Goal: Task Accomplishment & Management: Manage account settings

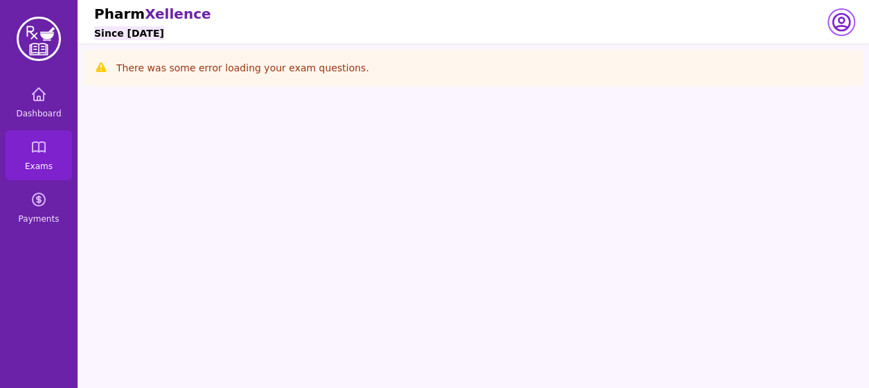
click at [838, 26] on icon "button" at bounding box center [841, 22] width 17 height 17
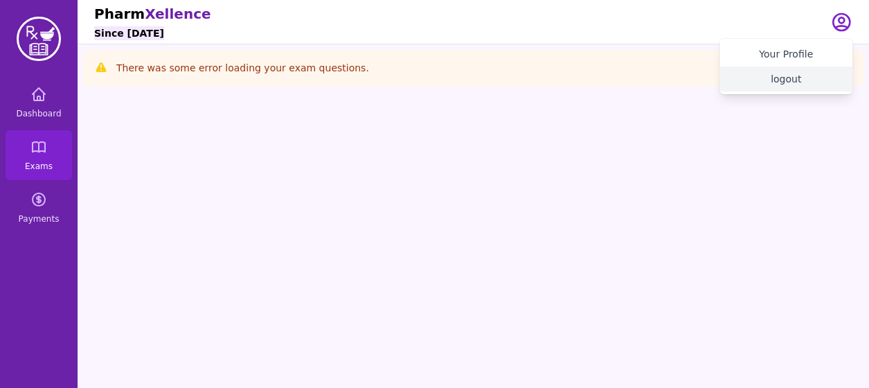
click at [803, 82] on button "logout" at bounding box center [785, 78] width 133 height 25
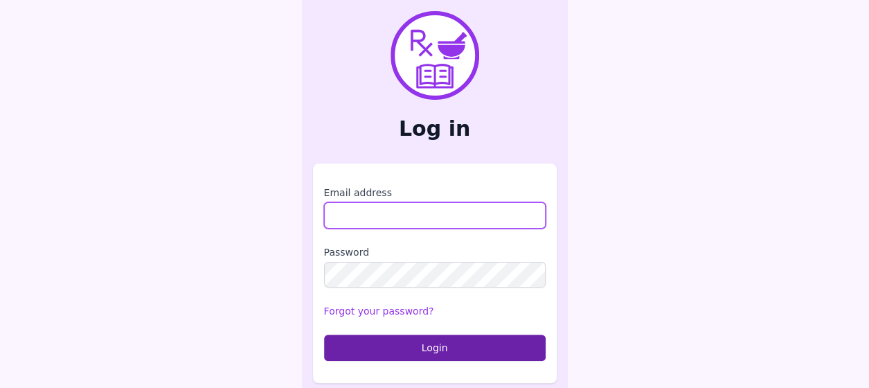
type input "**********"
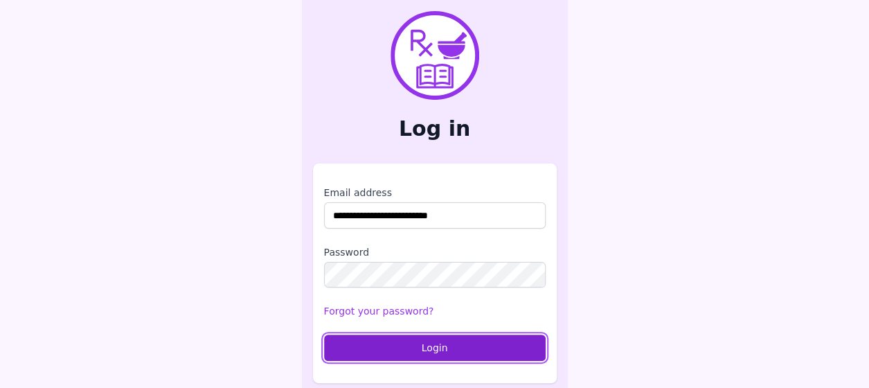
click at [398, 341] on button "Login" at bounding box center [435, 347] width 222 height 26
